Goal: Transaction & Acquisition: Purchase product/service

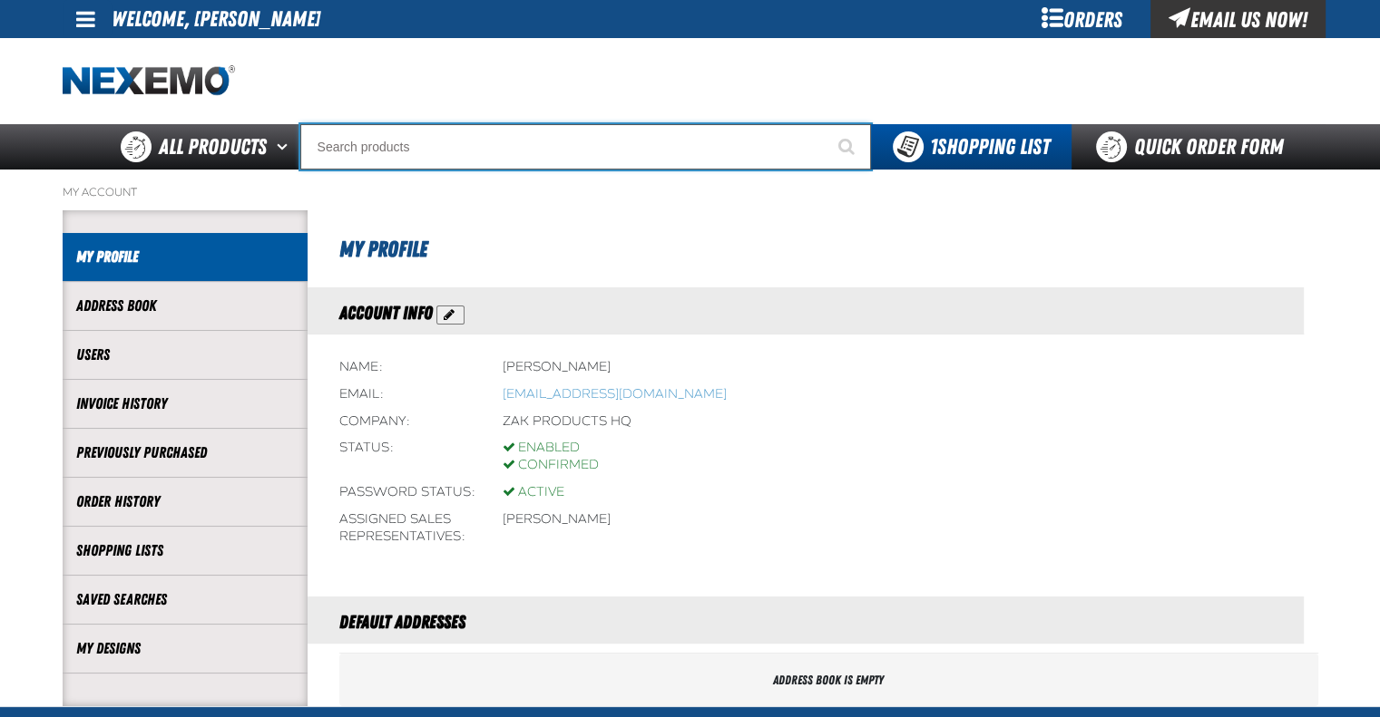
click at [445, 134] on input "Search" at bounding box center [585, 146] width 571 height 45
type input "d"
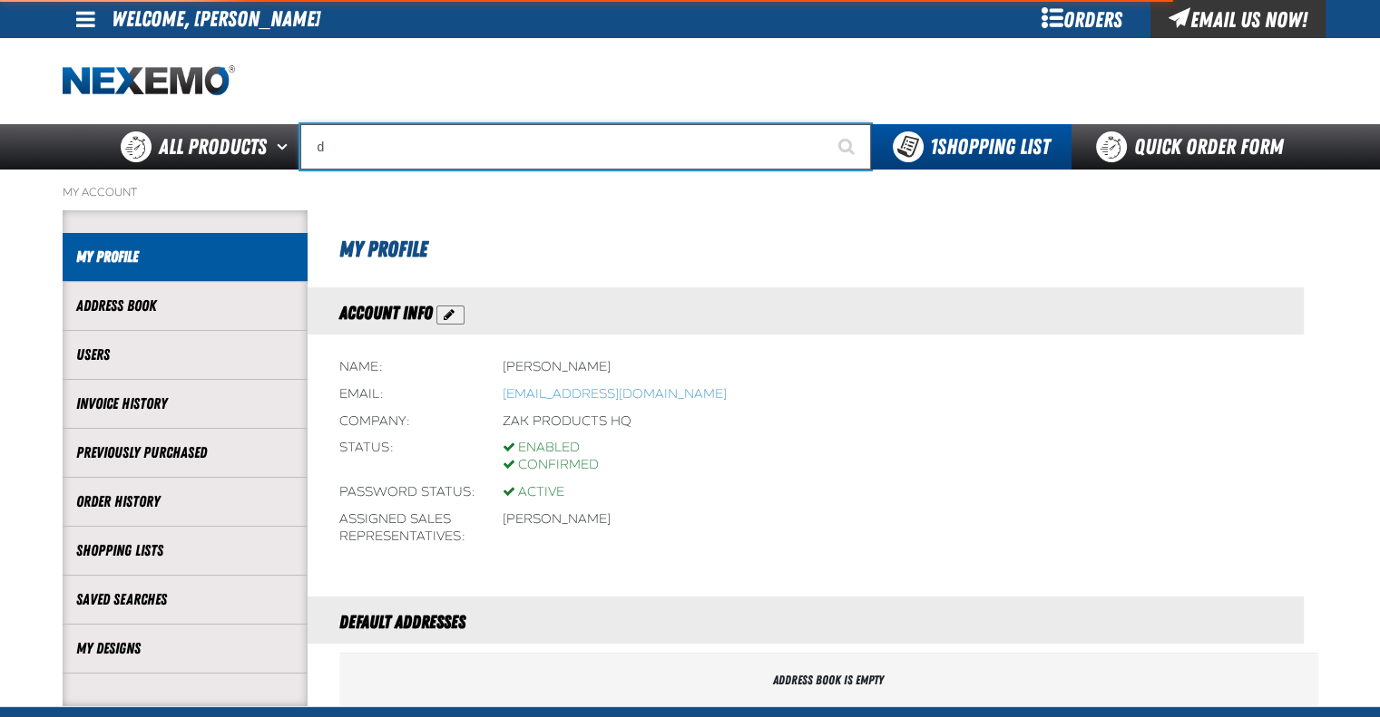
type input "d Alkaline Battery 1.5 Volt (ph)"
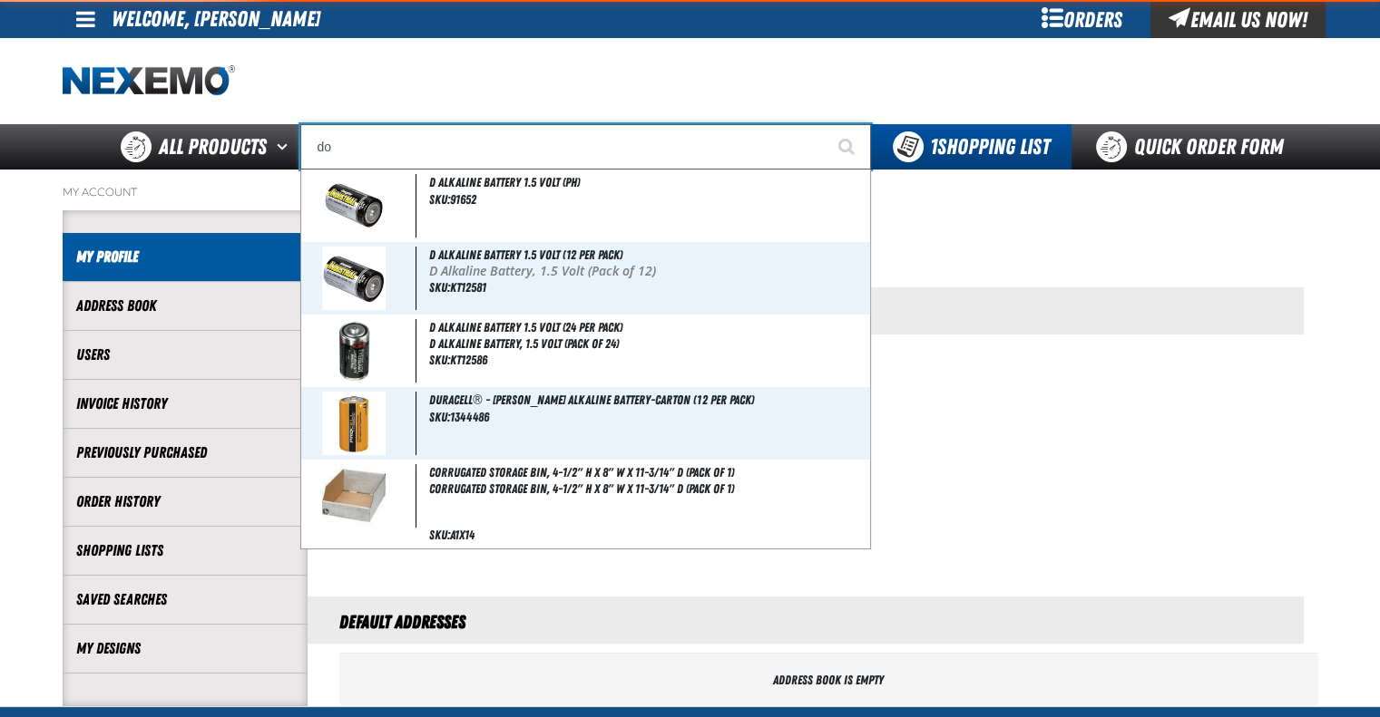
type input "dot"
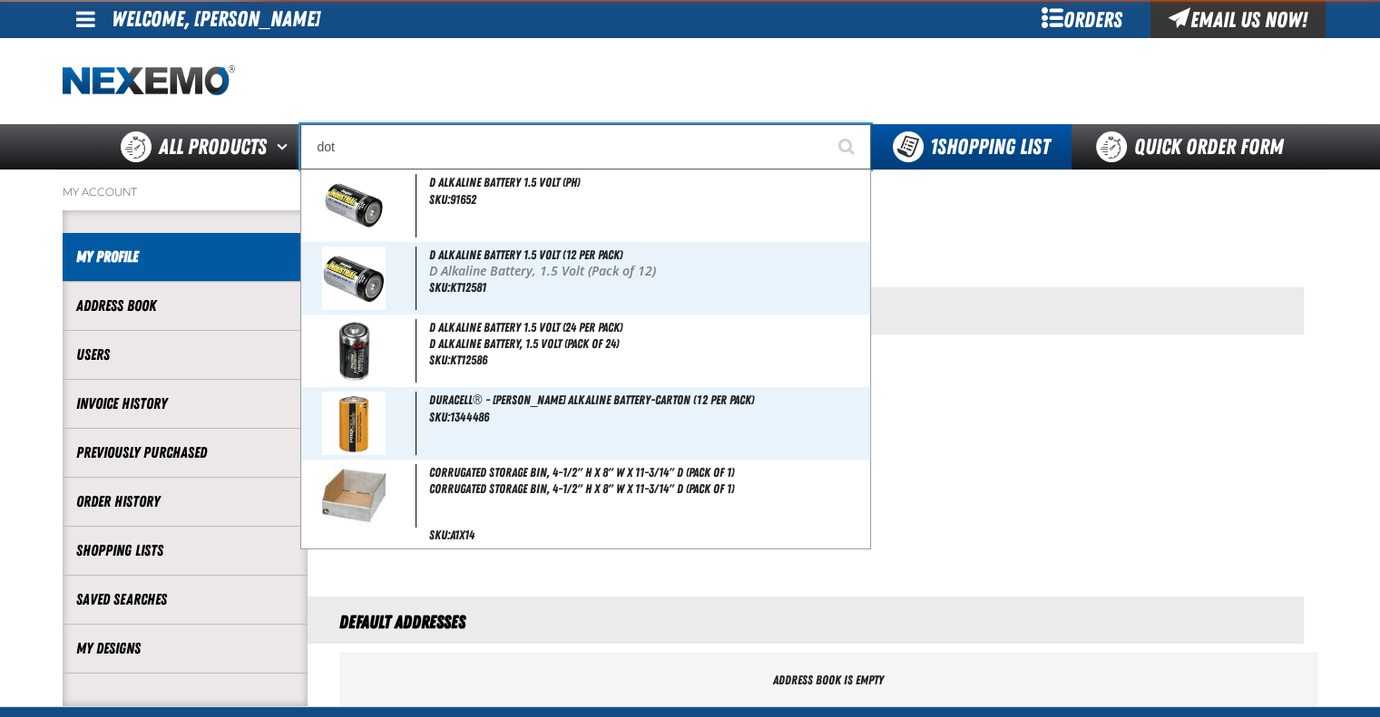
type input "dot Matrix Vinyl Roll 16-inch x 50-feet"
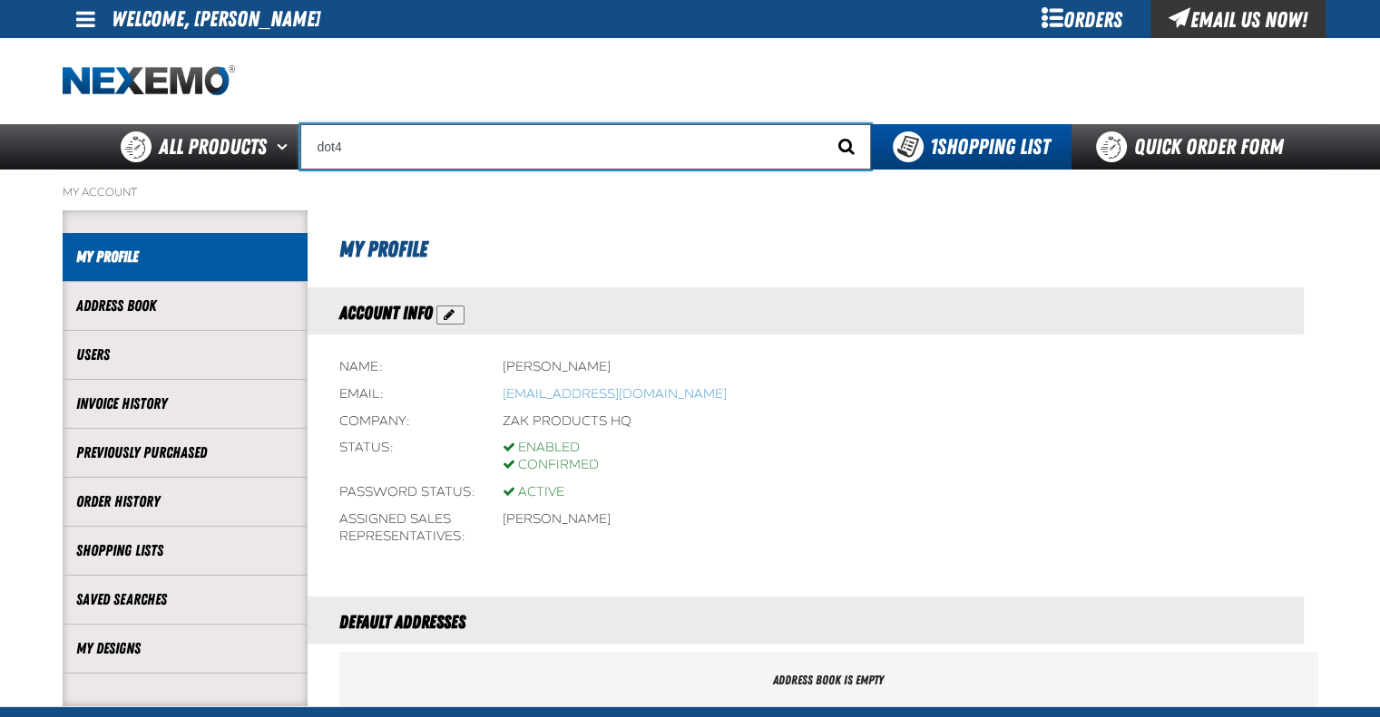
type input "dot4"
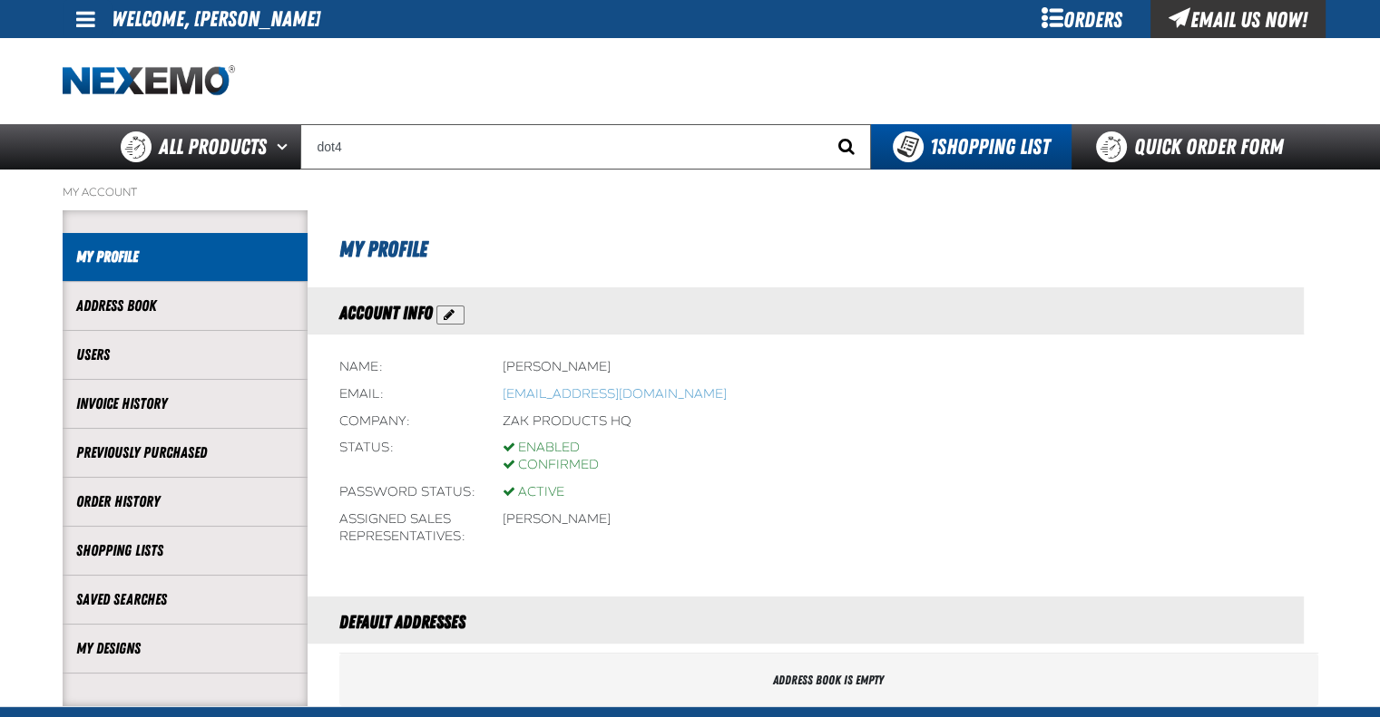
click at [838, 147] on span "Start Searching" at bounding box center [846, 146] width 16 height 17
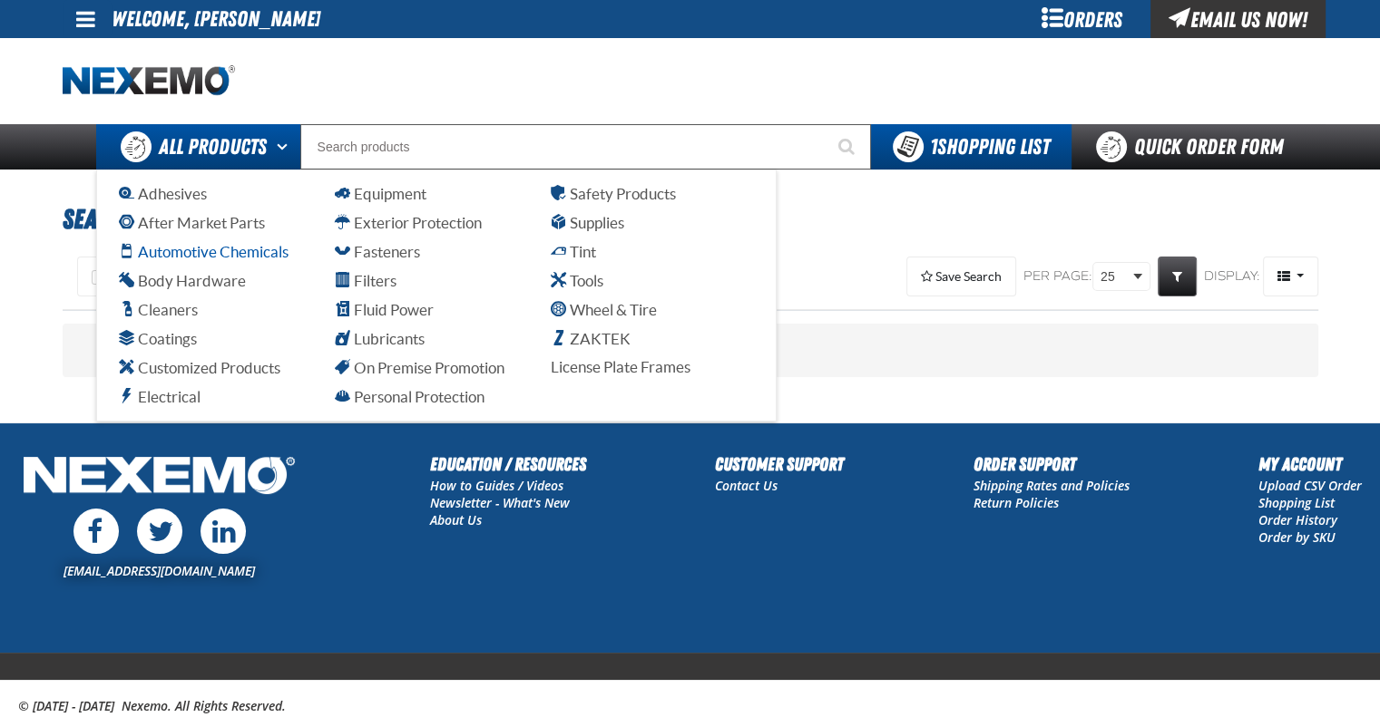
click at [189, 256] on span "Automotive Chemicals" at bounding box center [204, 251] width 170 height 17
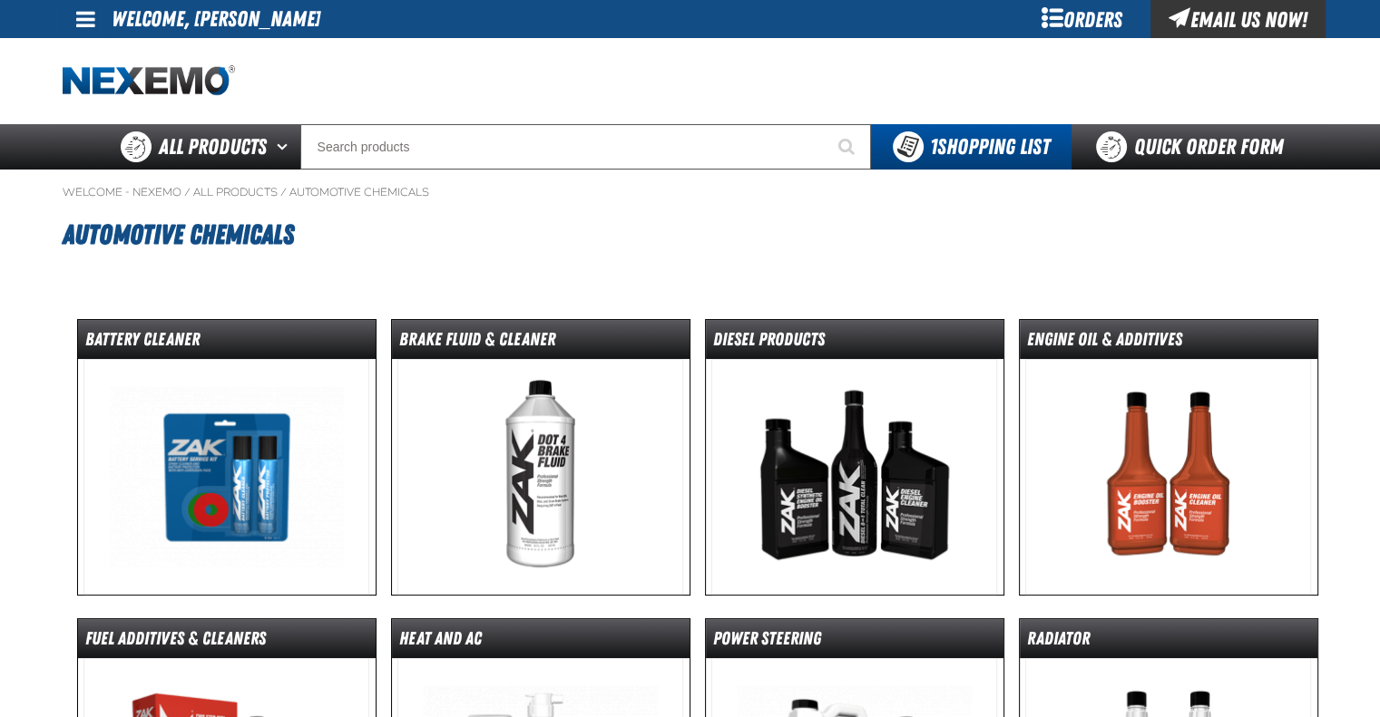
click at [544, 416] on img at bounding box center [540, 477] width 286 height 236
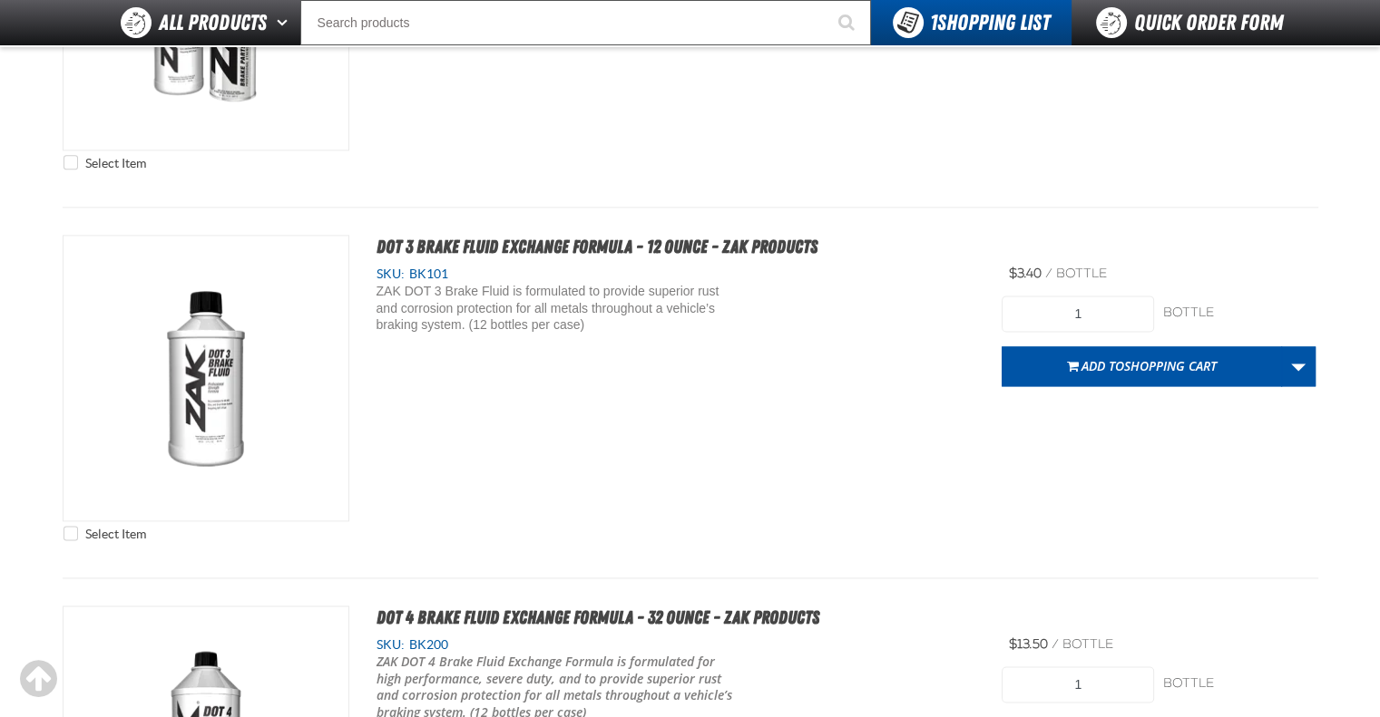
scroll to position [2721, 0]
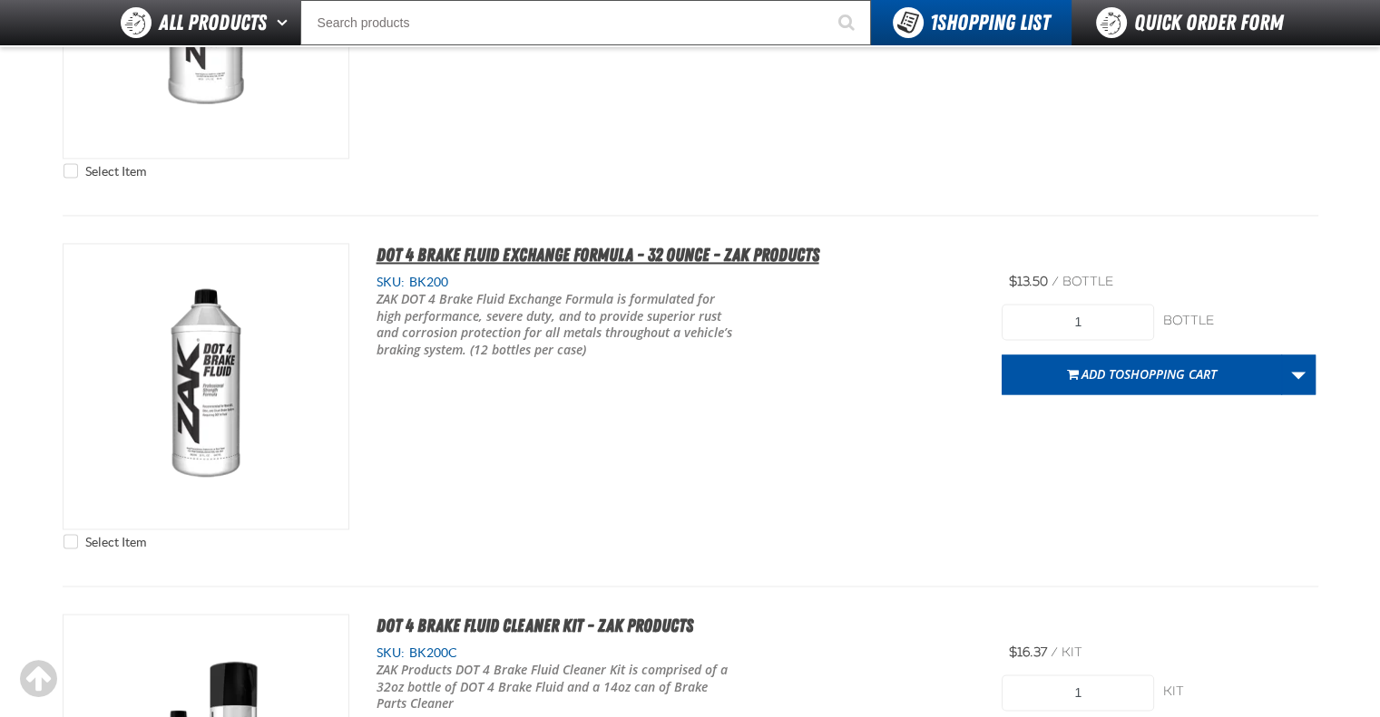
click at [482, 255] on span "DOT 4 Brake Fluid Exchange Formula - 32 Ounce - ZAK Products" at bounding box center [597, 255] width 443 height 22
